Goal: Information Seeking & Learning: Learn about a topic

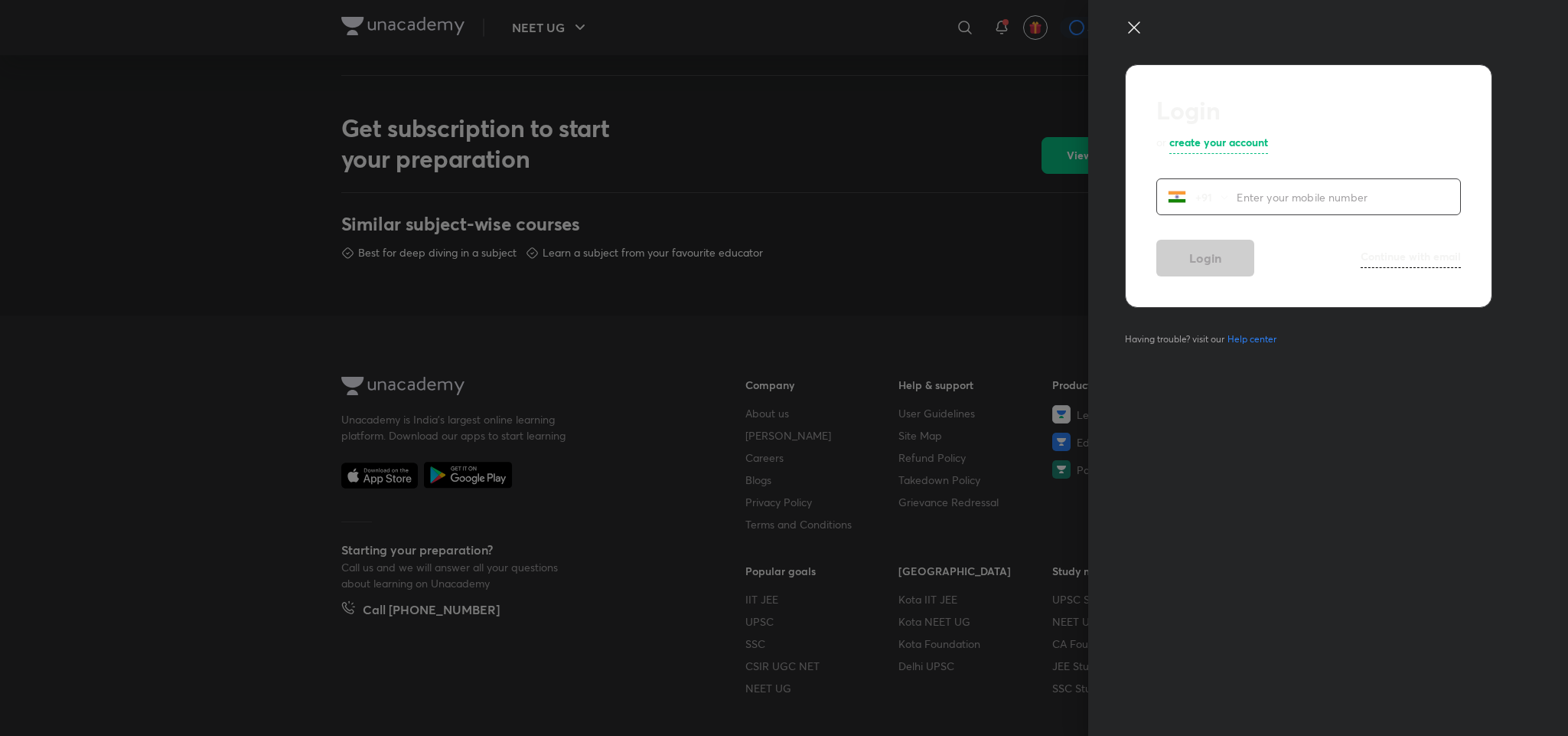
scroll to position [588, 0]
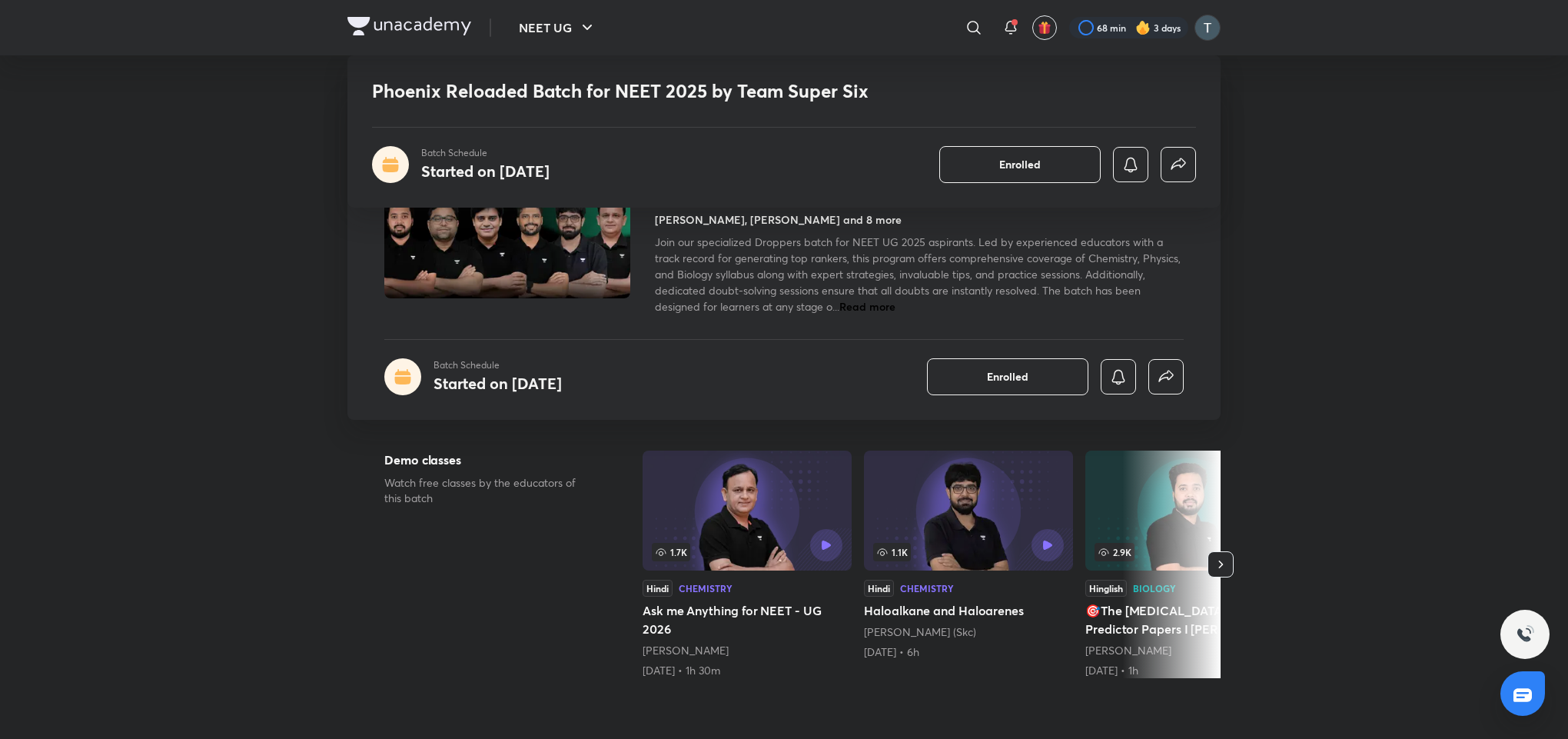
scroll to position [647, 0]
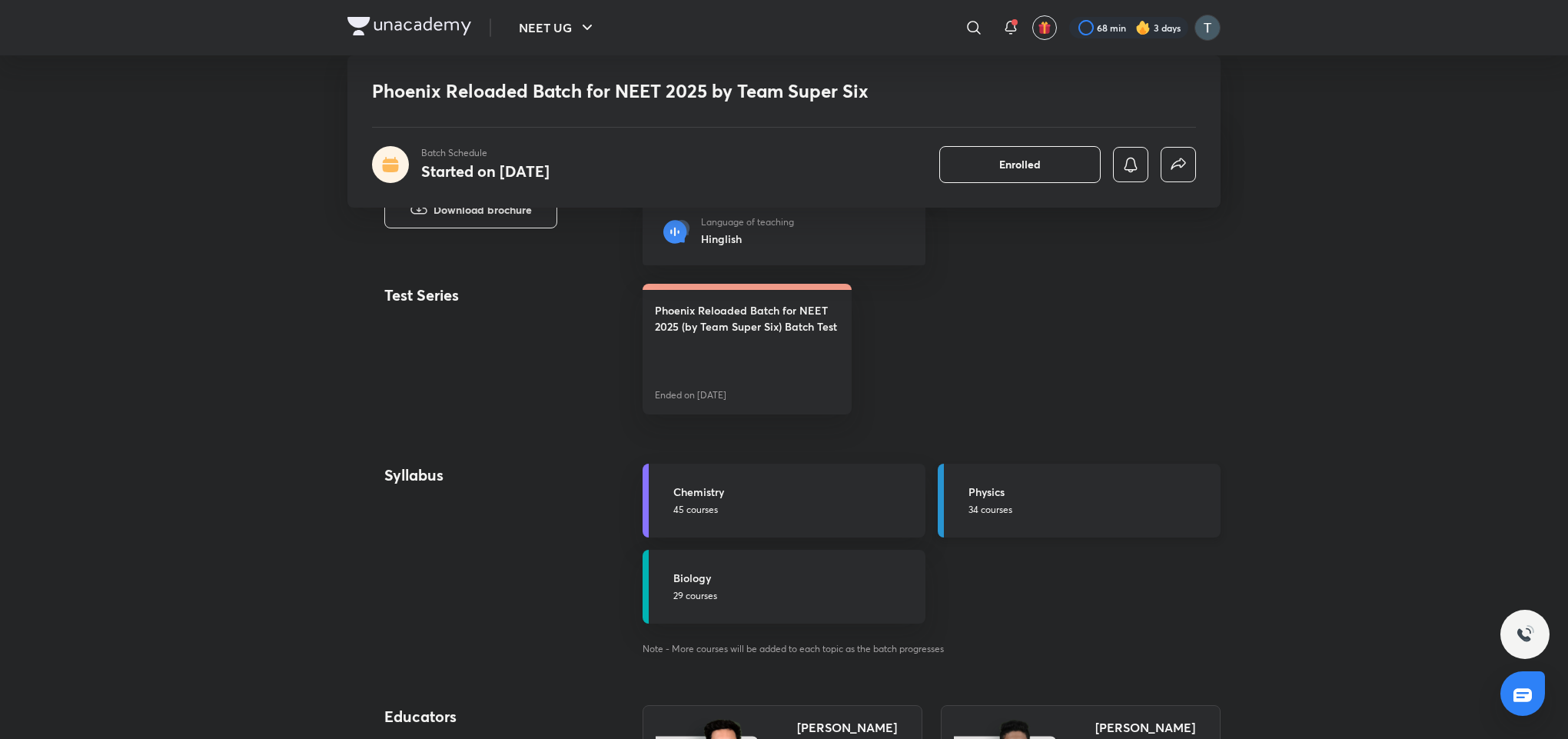
click at [1015, 503] on p "34 courses" at bounding box center [1089, 509] width 243 height 14
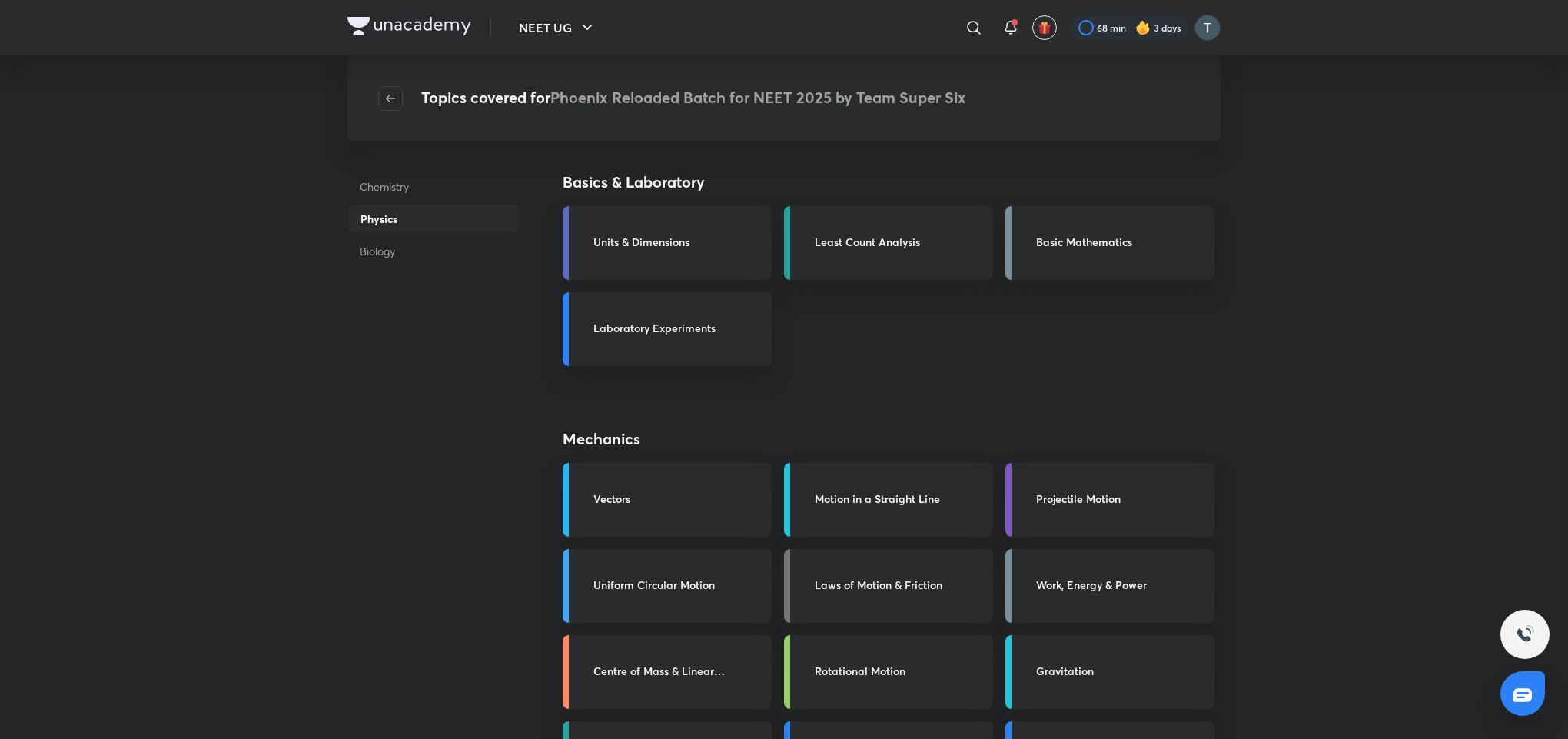
scroll to position [647, 0]
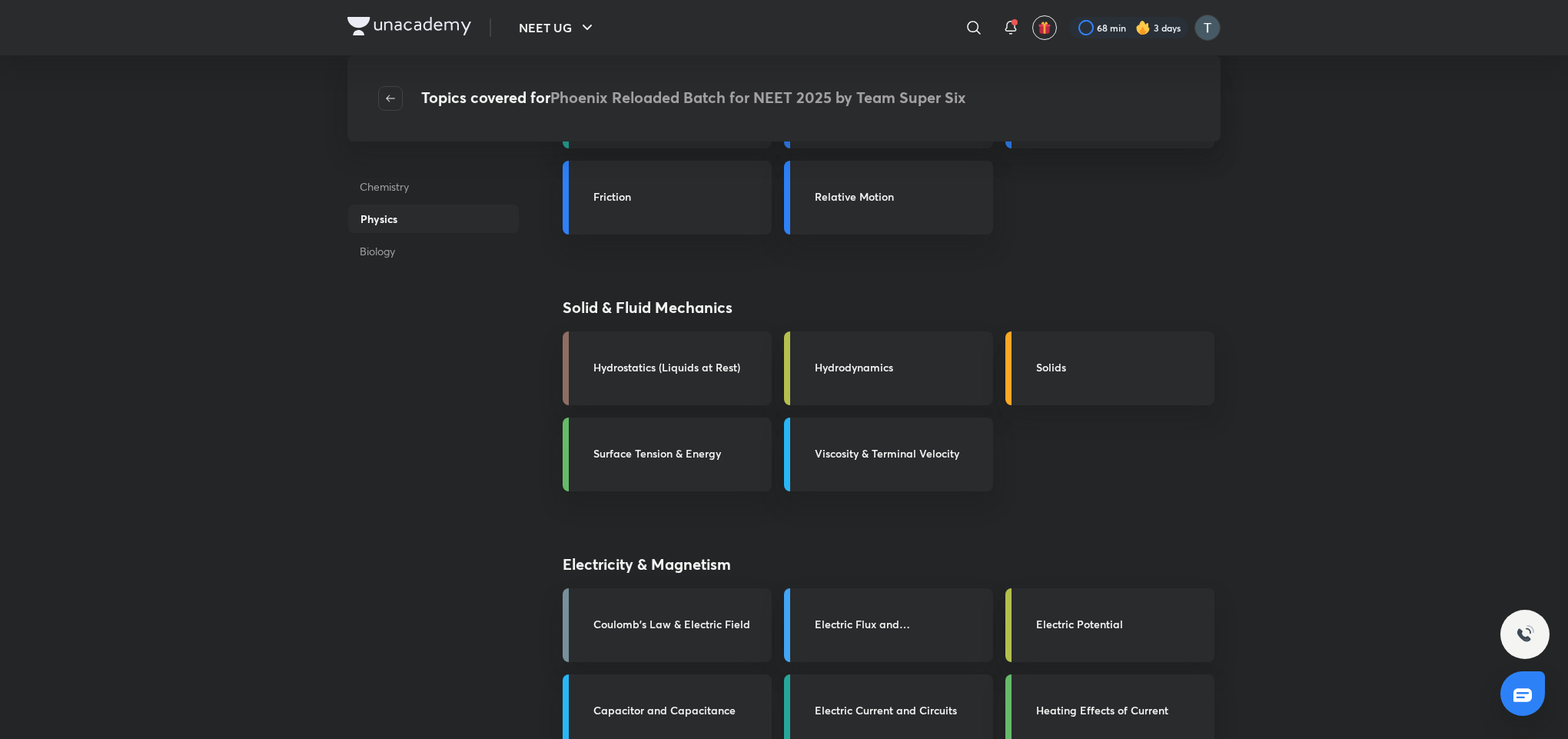
click at [901, 702] on h3 "Electric Current and Circuits" at bounding box center [899, 710] width 169 height 16
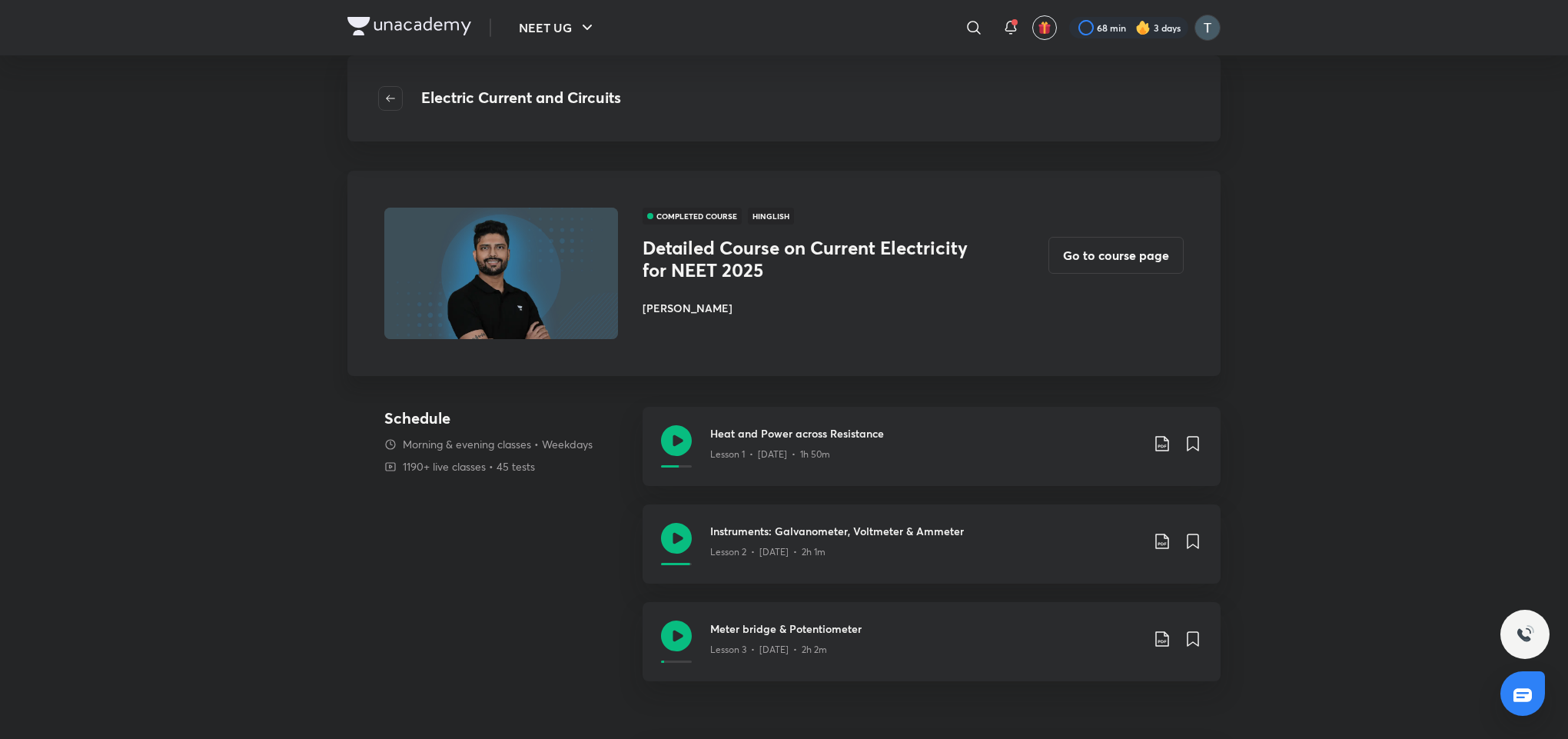
scroll to position [595, 0]
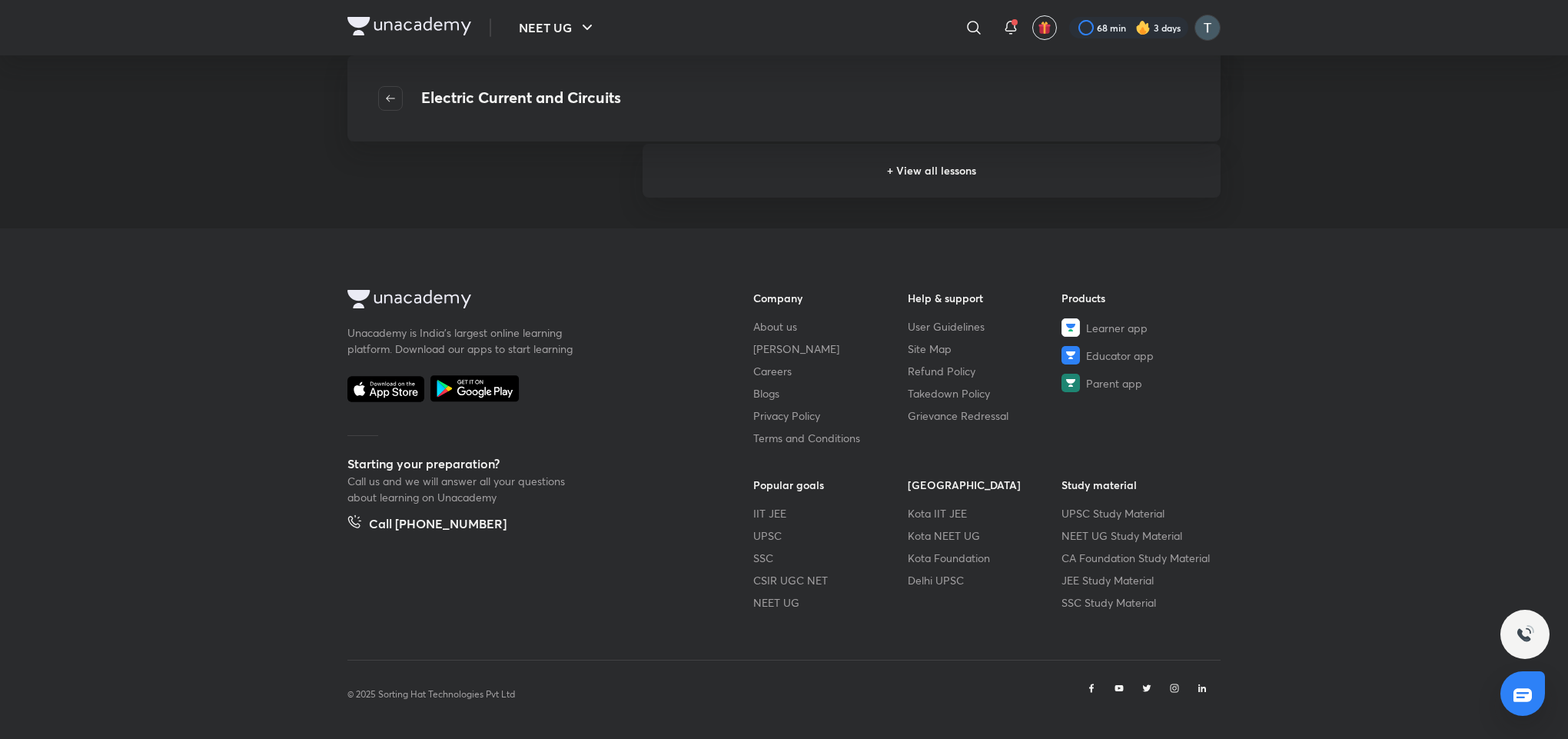
click at [937, 162] on h6 "+ View all lessons" at bounding box center [931, 171] width 578 height 54
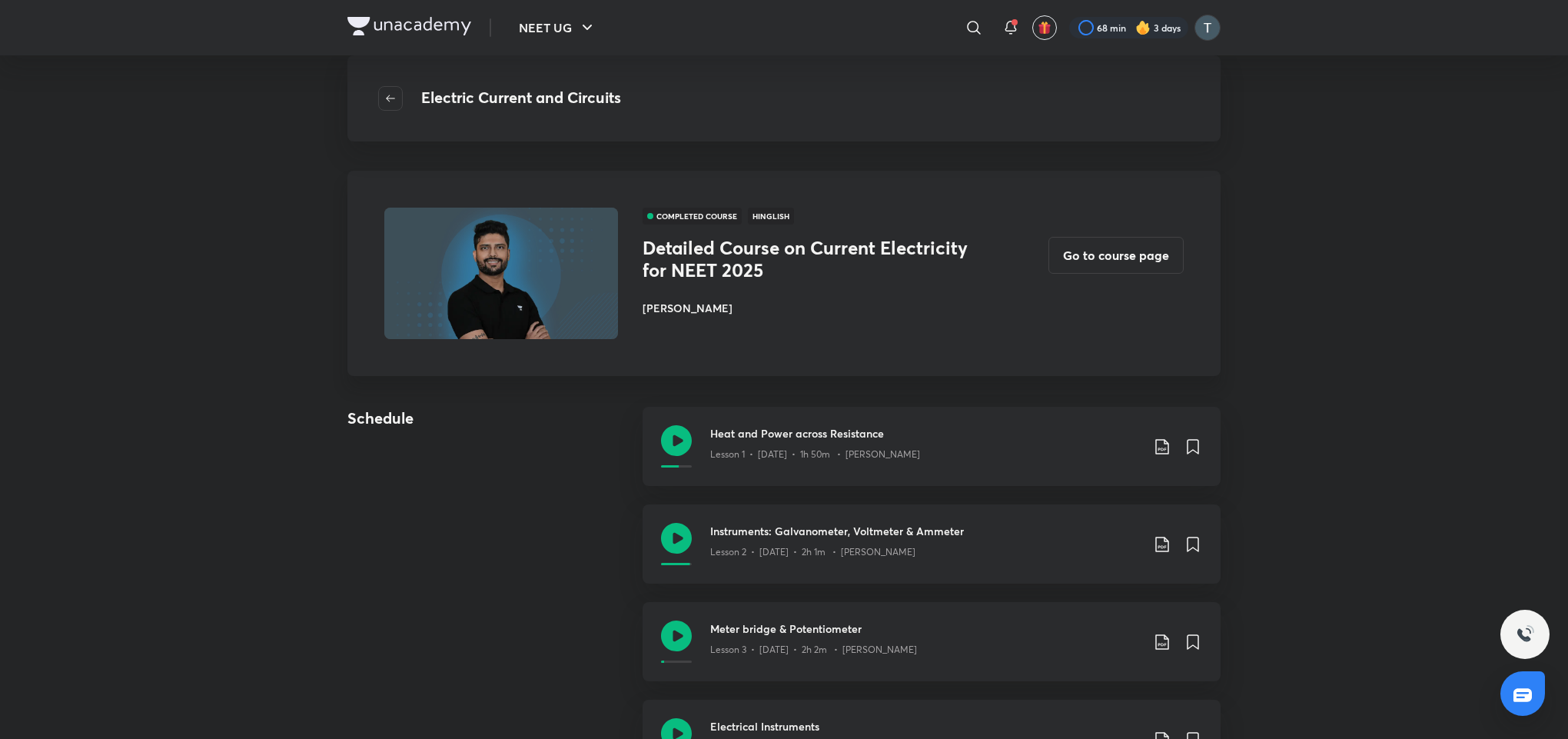
scroll to position [647, 0]
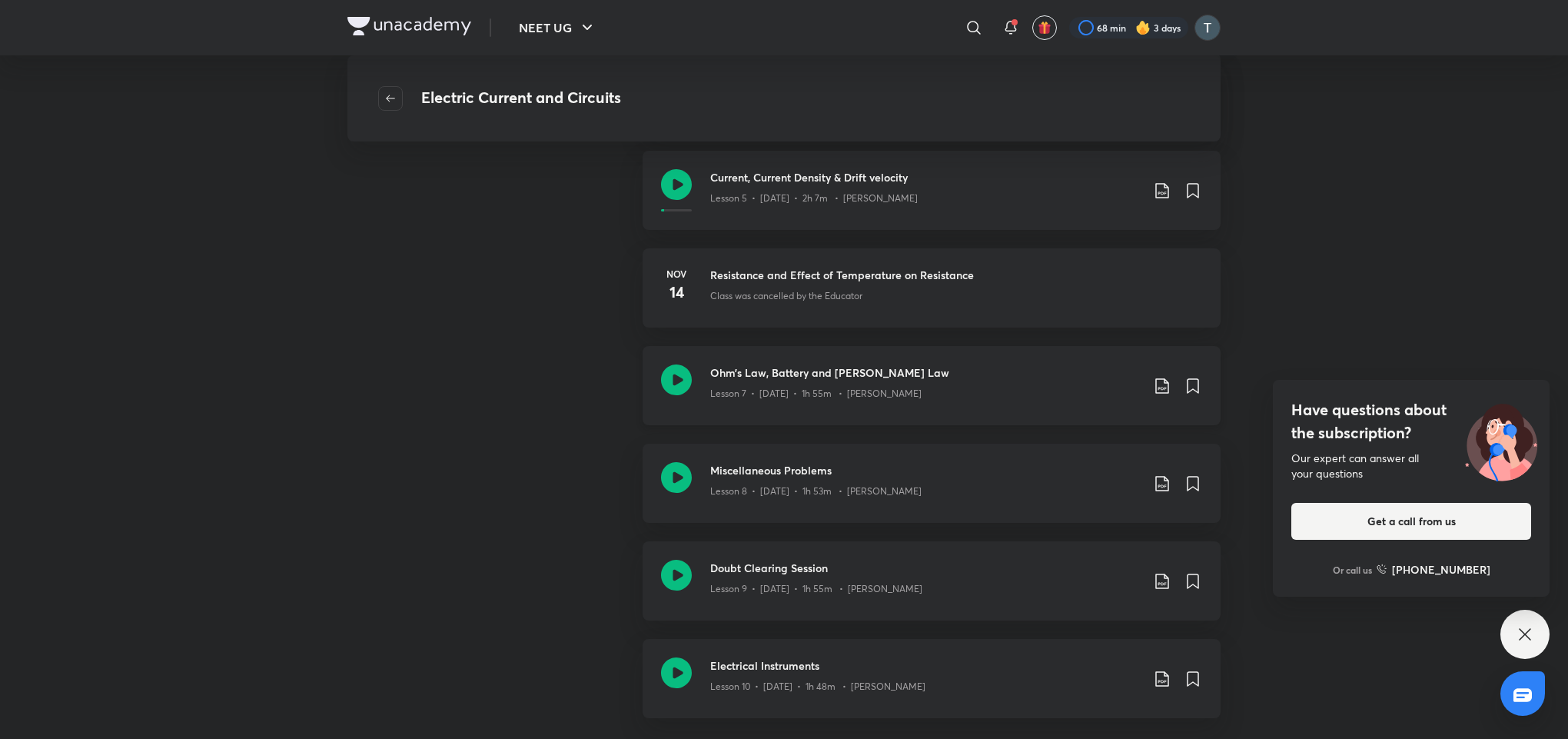
click at [798, 383] on div "Lesson 7 • Nov 16 • 1h 55m • Prateek Jain" at bounding box center [925, 390] width 431 height 20
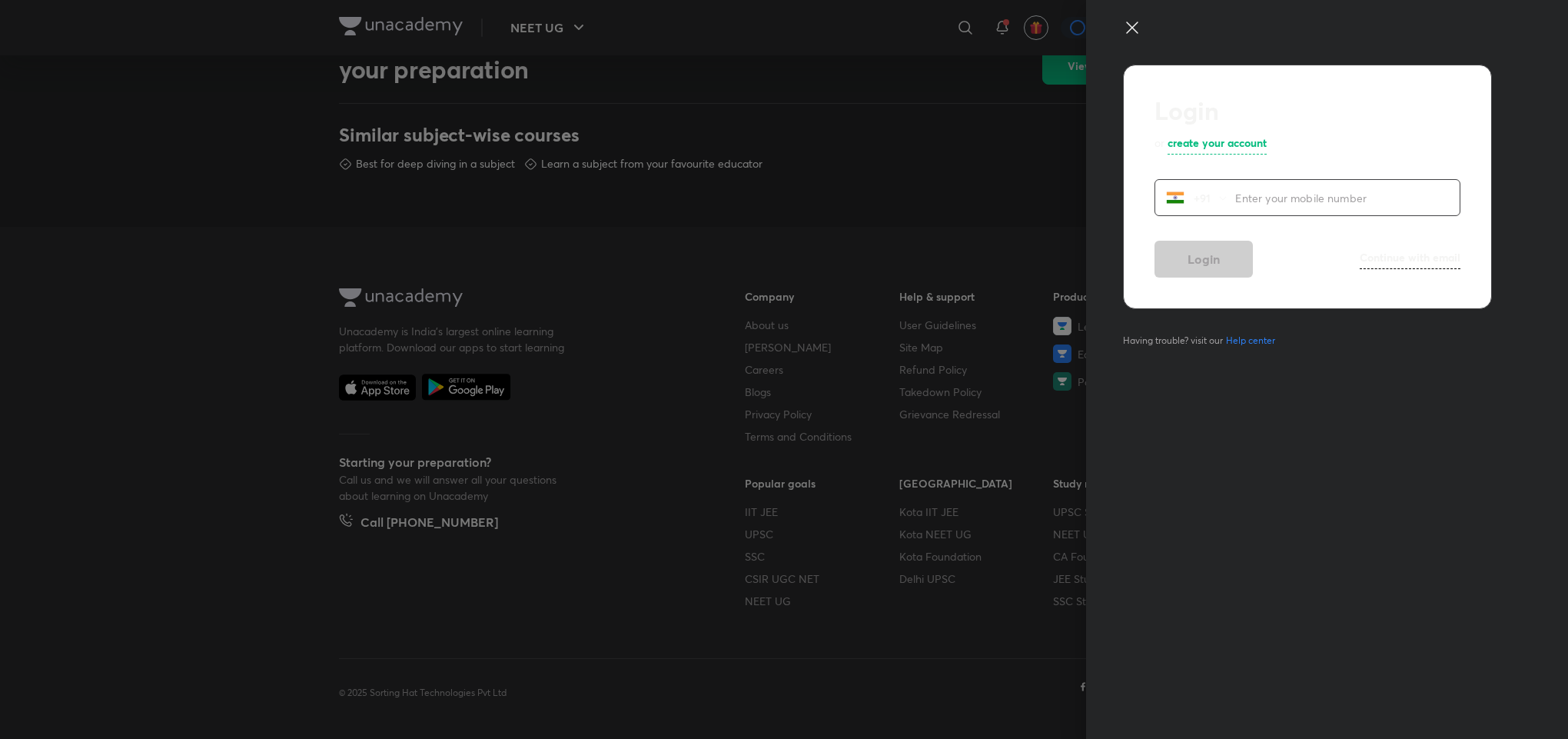
scroll to position [591, 0]
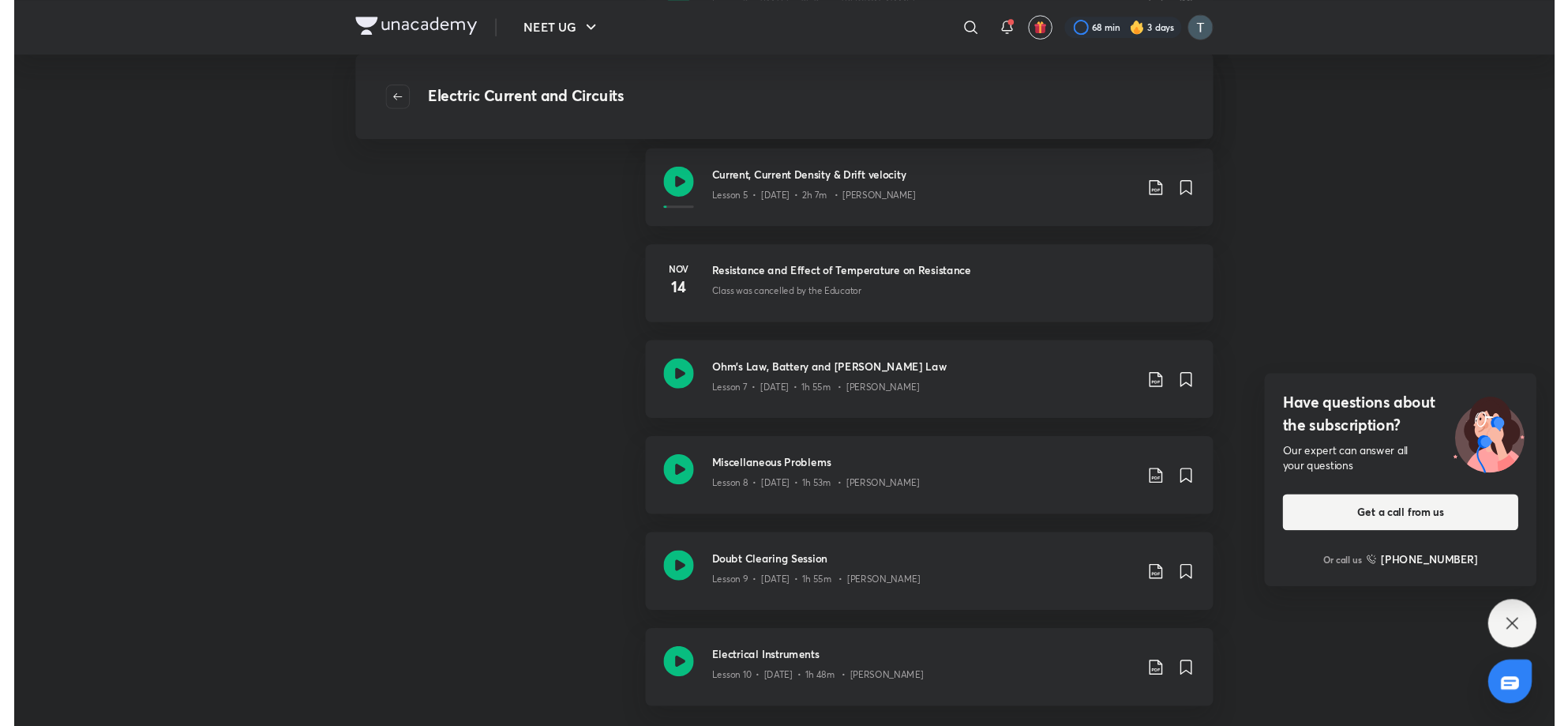
scroll to position [1219, 0]
